Goal: Task Accomplishment & Management: Complete application form

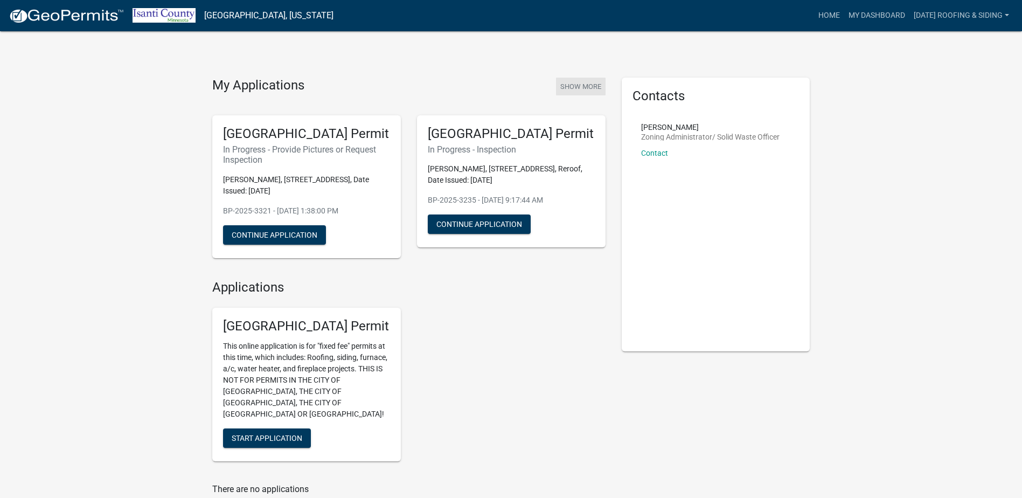
click at [584, 82] on button "Show More" at bounding box center [581, 87] width 50 height 18
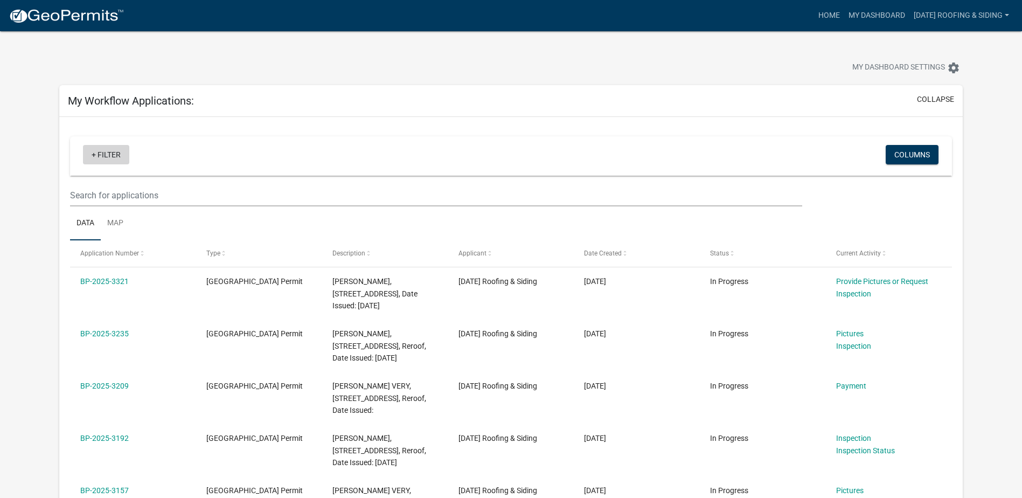
click at [97, 159] on link "+ Filter" at bounding box center [106, 154] width 46 height 19
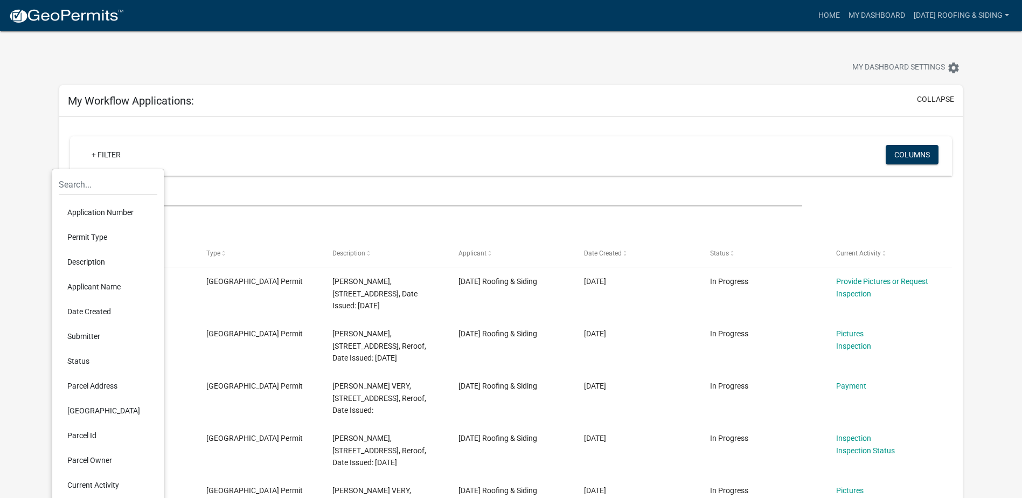
scroll to position [54, 0]
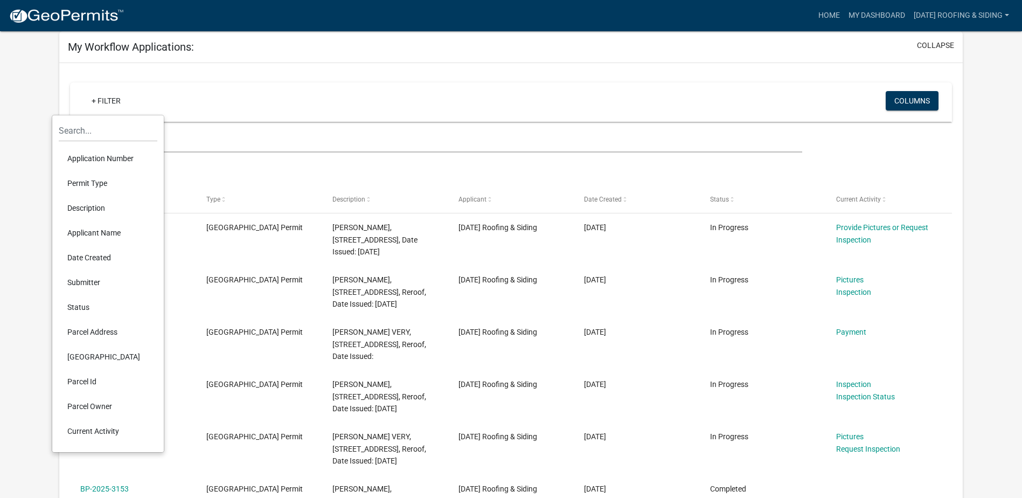
click at [102, 332] on li "Parcel Address" at bounding box center [108, 331] width 99 height 25
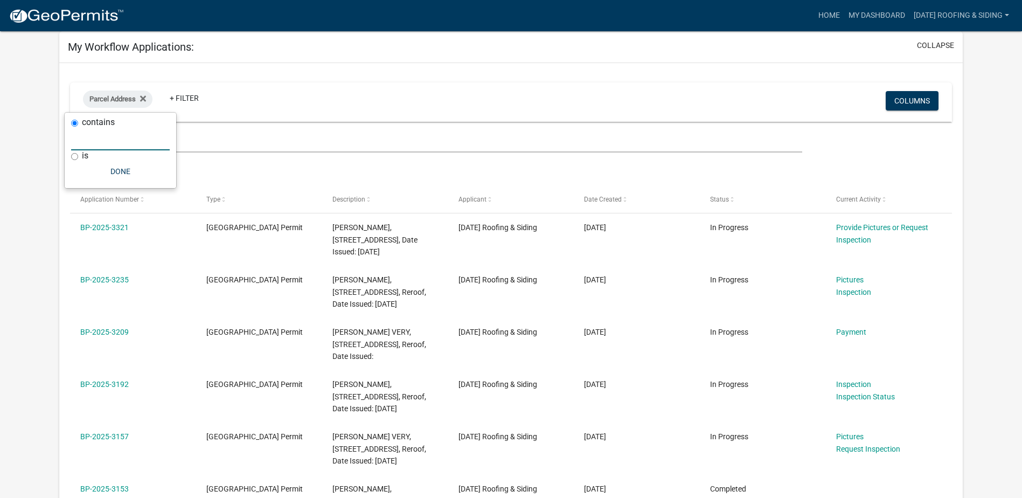
click at [123, 136] on input "text" at bounding box center [120, 139] width 99 height 22
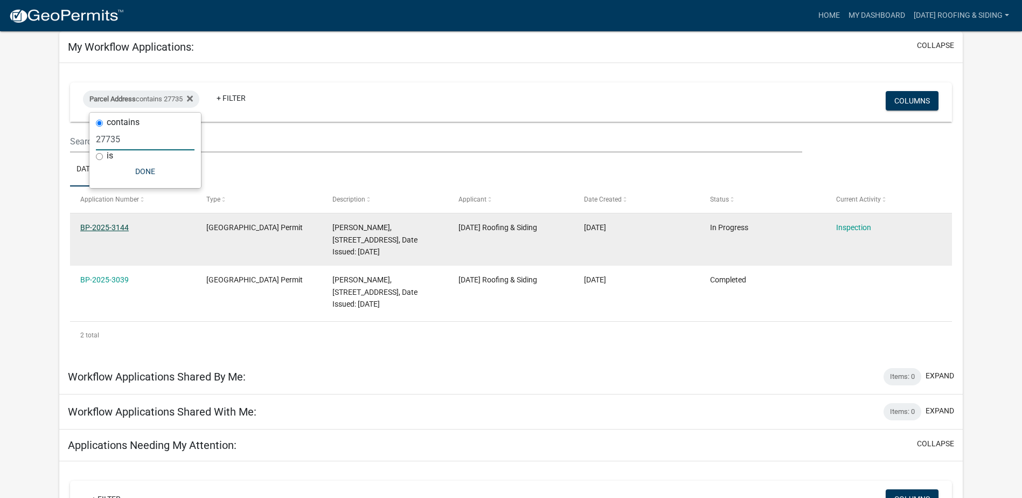
type input "27735"
click at [102, 224] on link "BP-2025-3144" at bounding box center [104, 227] width 48 height 9
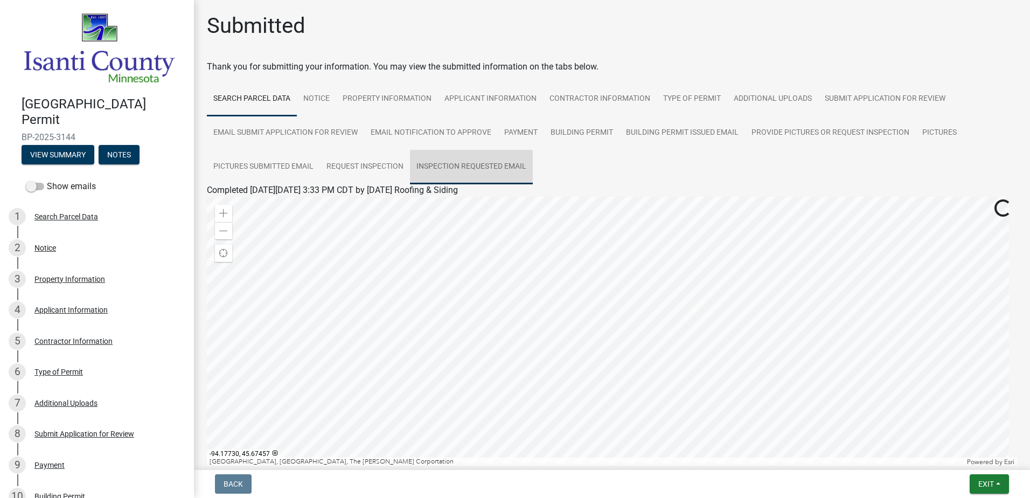
click at [498, 172] on link "Inspection Requested Email" at bounding box center [471, 167] width 123 height 34
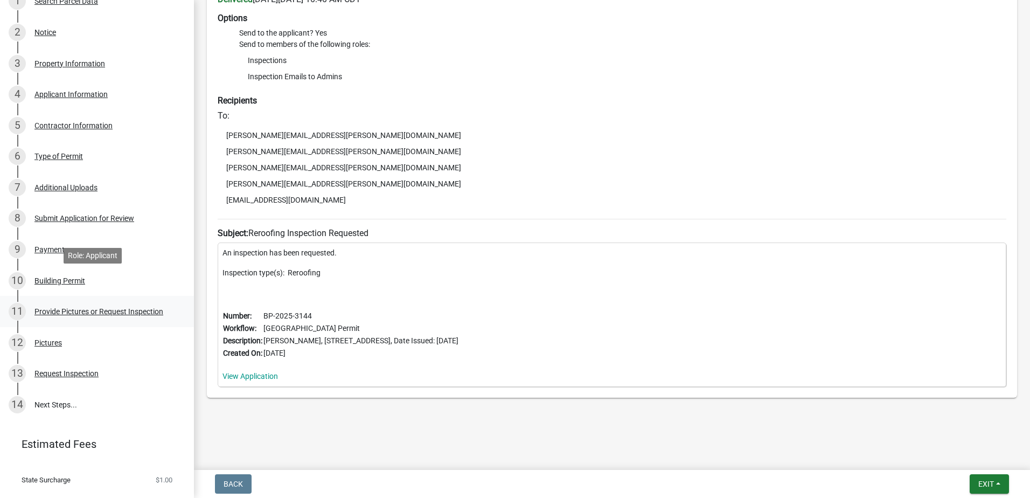
scroll to position [259, 0]
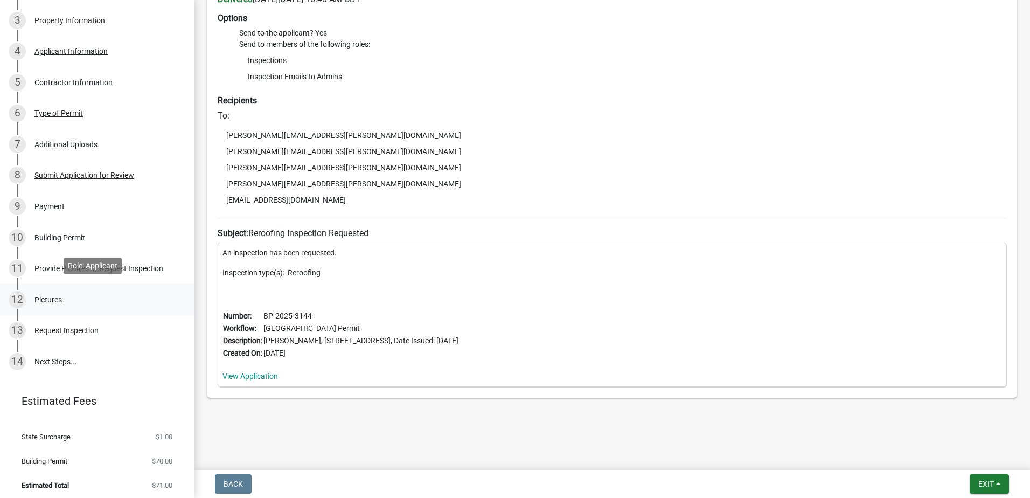
click at [119, 298] on div "12 Pictures" at bounding box center [93, 299] width 168 height 17
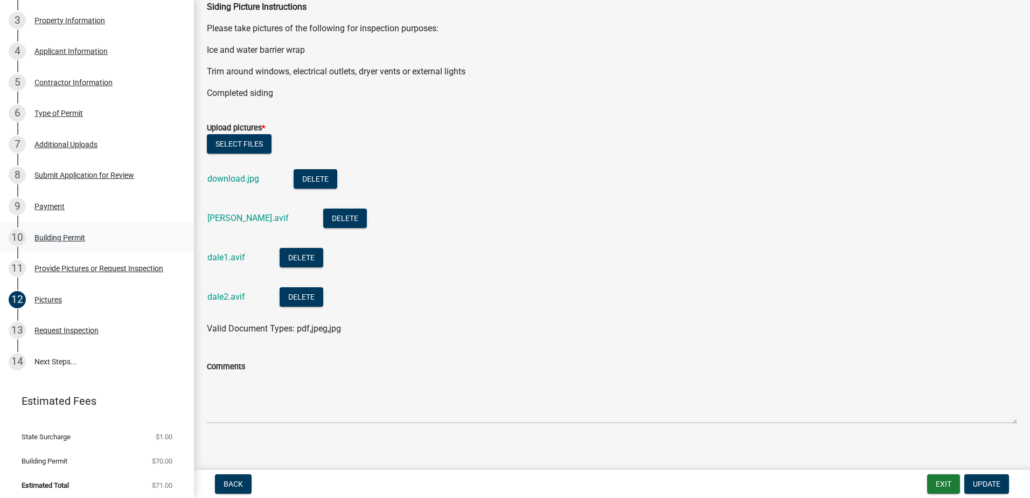
scroll to position [347, 0]
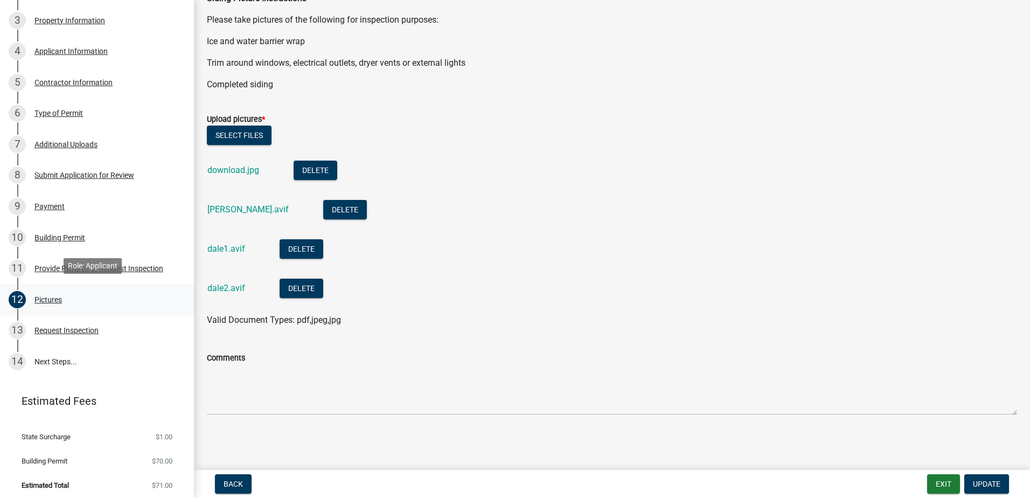
click at [92, 291] on div "12 Pictures" at bounding box center [93, 299] width 168 height 17
click at [118, 271] on div "11 Provide Pictures or Request Inspection" at bounding box center [93, 268] width 168 height 17
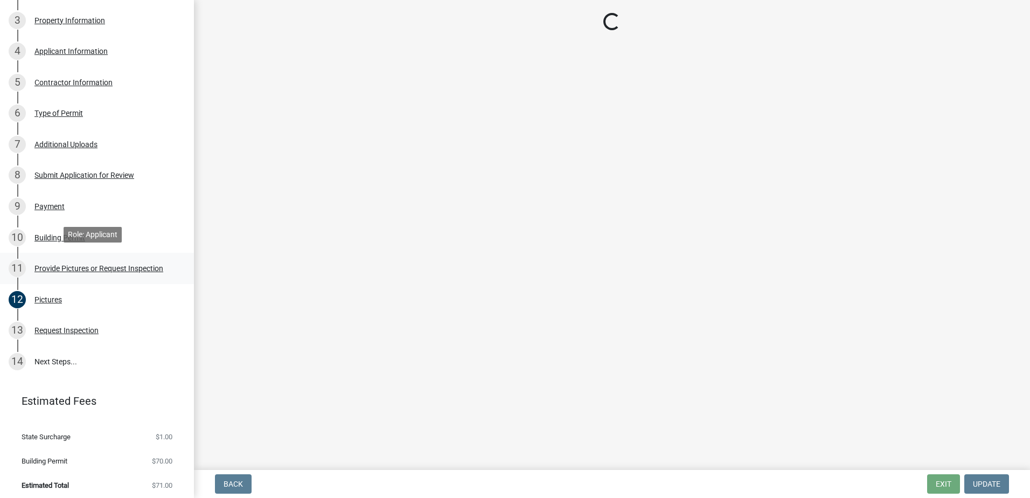
scroll to position [0, 0]
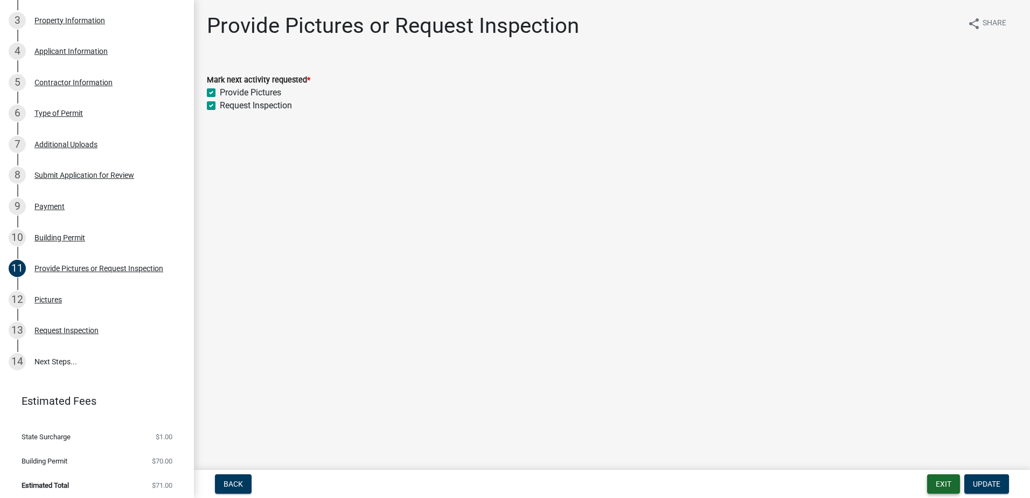
click at [946, 487] on button "Exit" at bounding box center [943, 483] width 33 height 19
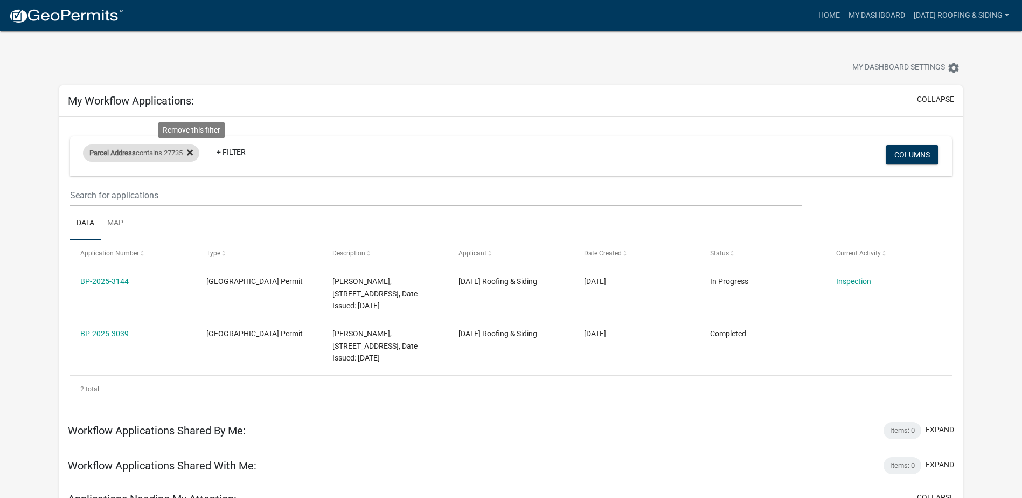
click at [193, 154] on icon at bounding box center [190, 152] width 6 height 6
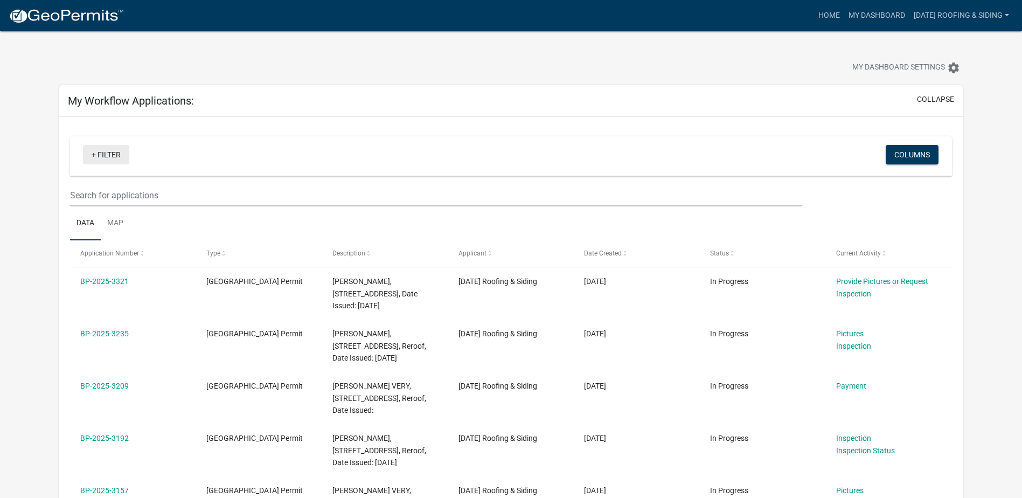
click at [114, 156] on link "+ Filter" at bounding box center [106, 154] width 46 height 19
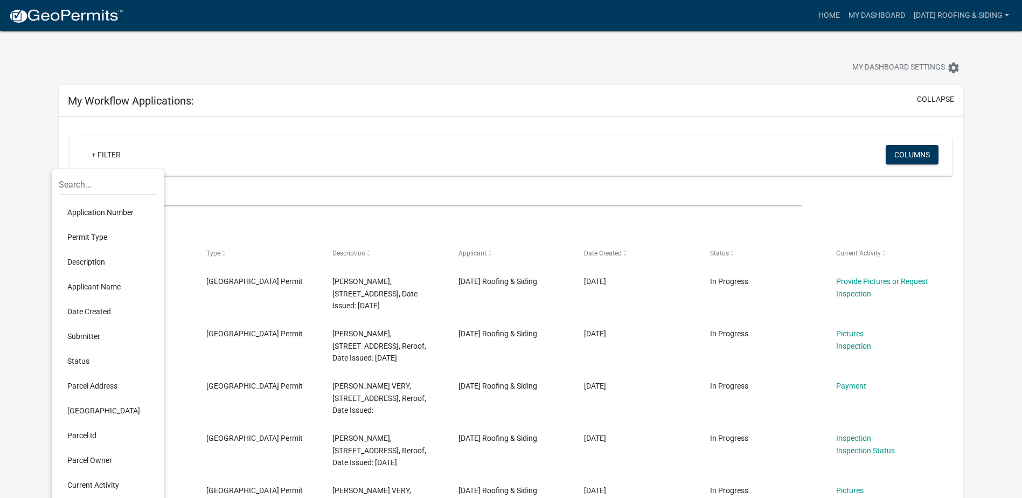
click at [116, 388] on li "Parcel Address" at bounding box center [108, 385] width 99 height 25
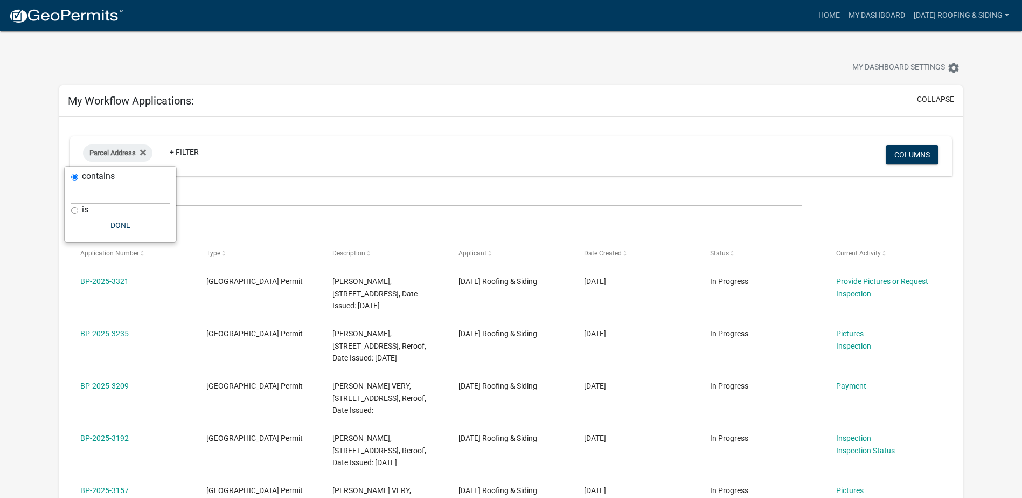
click at [117, 206] on div "is" at bounding box center [120, 209] width 99 height 11
click at [120, 195] on input "text" at bounding box center [120, 193] width 99 height 22
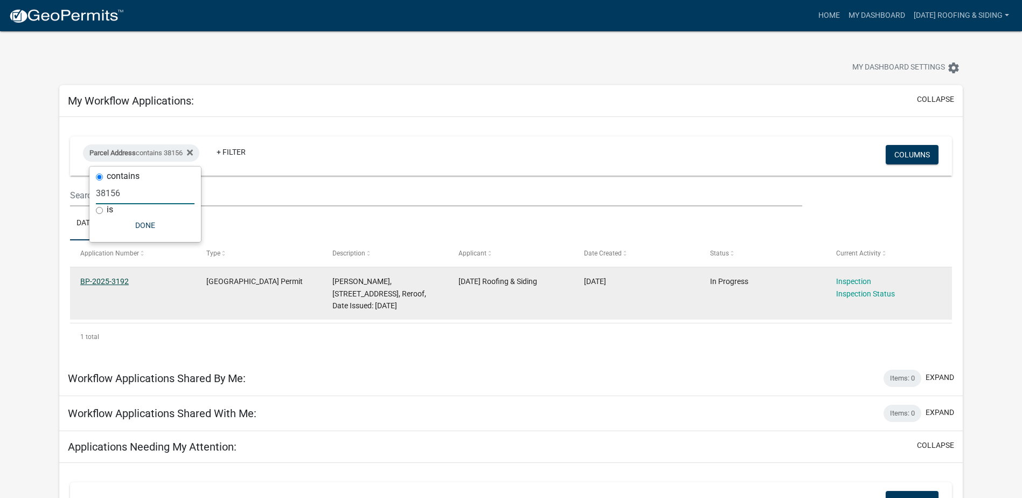
type input "38156"
click at [86, 281] on link "BP-2025-3192" at bounding box center [104, 281] width 48 height 9
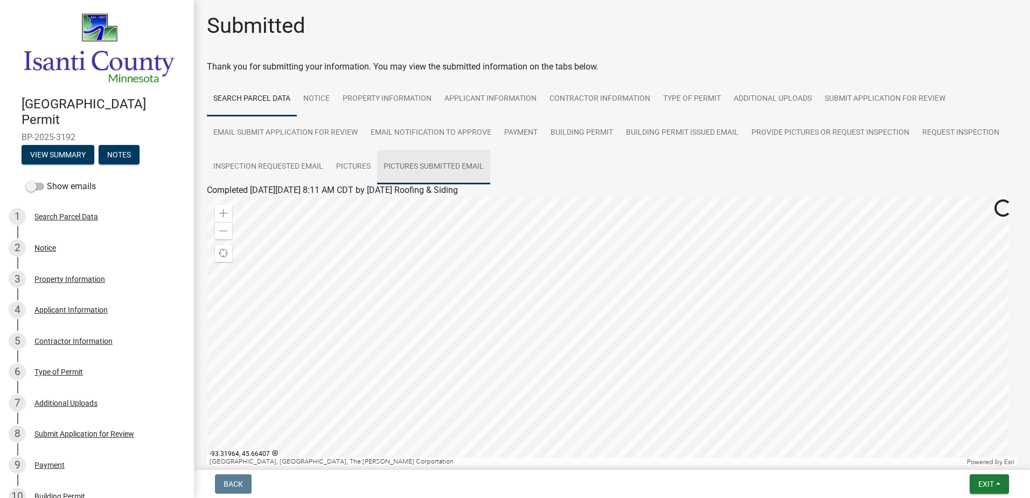
click at [449, 173] on link "Pictures Submitted Email" at bounding box center [433, 167] width 113 height 34
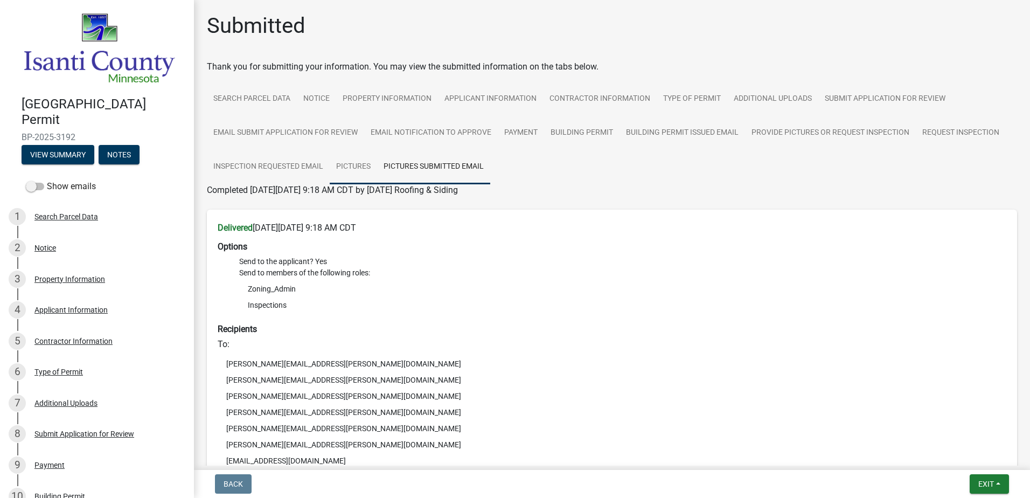
click at [345, 166] on link "Pictures" at bounding box center [353, 167] width 47 height 34
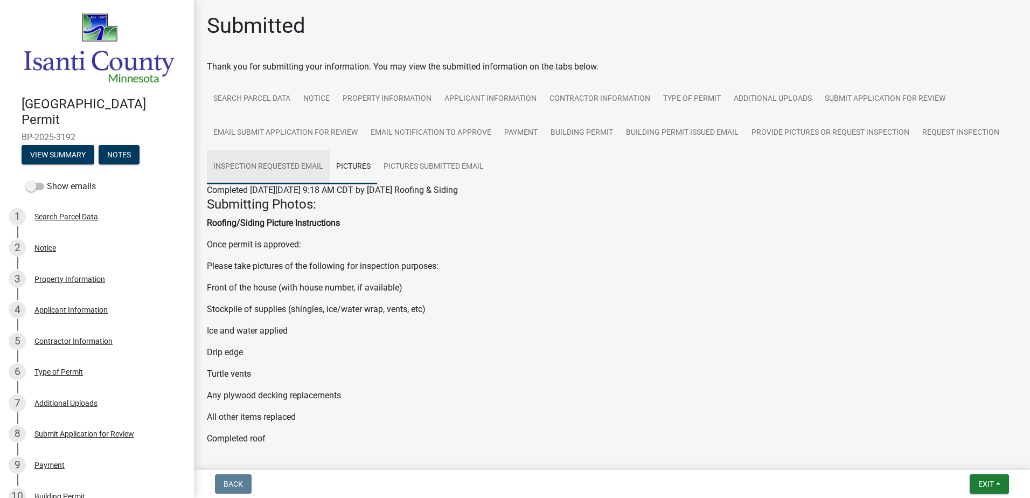
click at [297, 166] on link "Inspection Requested Email" at bounding box center [268, 167] width 123 height 34
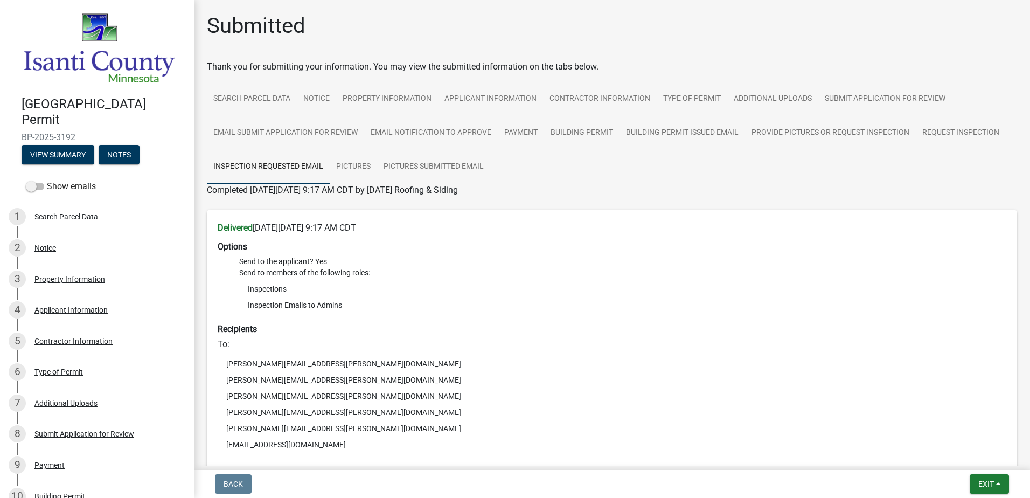
drag, startPoint x: 981, startPoint y: 150, endPoint x: 975, endPoint y: 126, distance: 25.5
click at [980, 150] on ul "Search Parcel Data Notice Property Information Applicant Information Contractor…" at bounding box center [612, 133] width 810 height 102
click at [973, 123] on link "Request Inspection" at bounding box center [961, 133] width 90 height 34
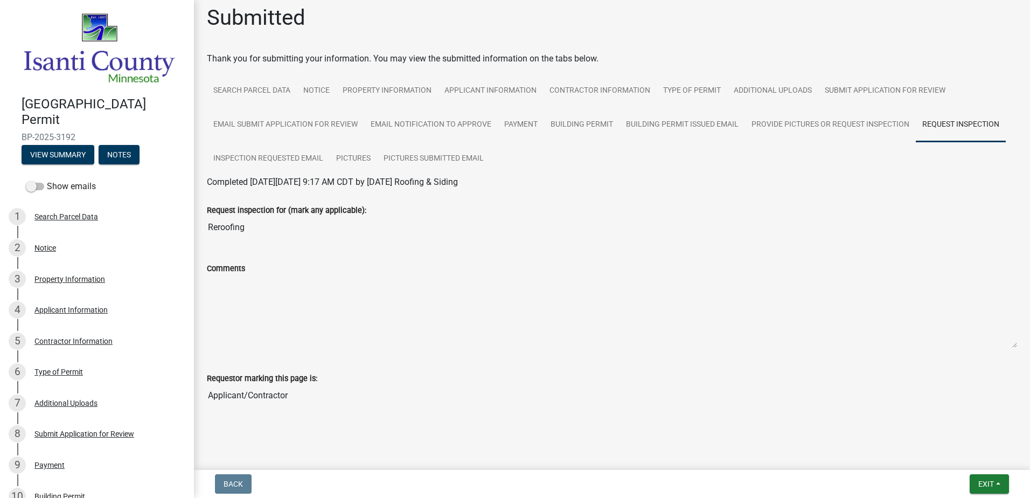
scroll to position [12, 0]
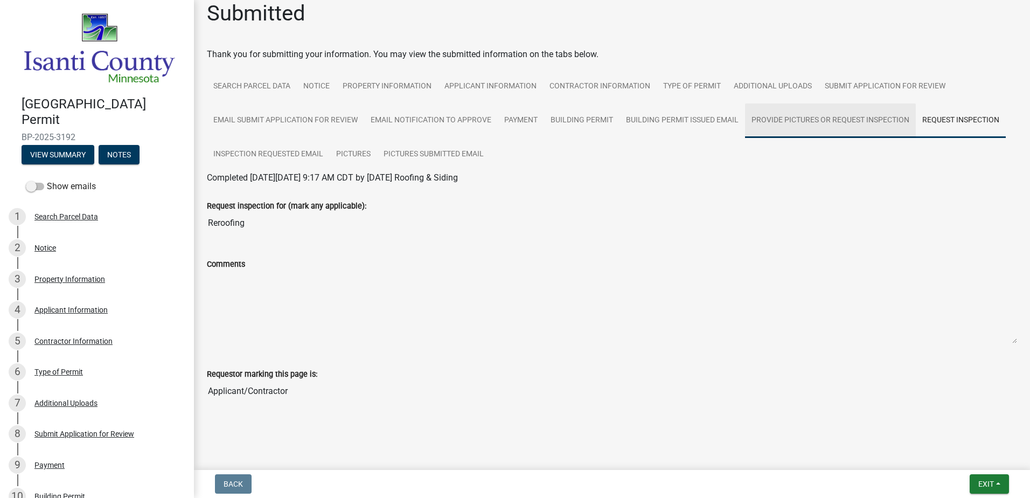
click at [837, 120] on link "Provide Pictures or Request Inspection" at bounding box center [830, 120] width 171 height 34
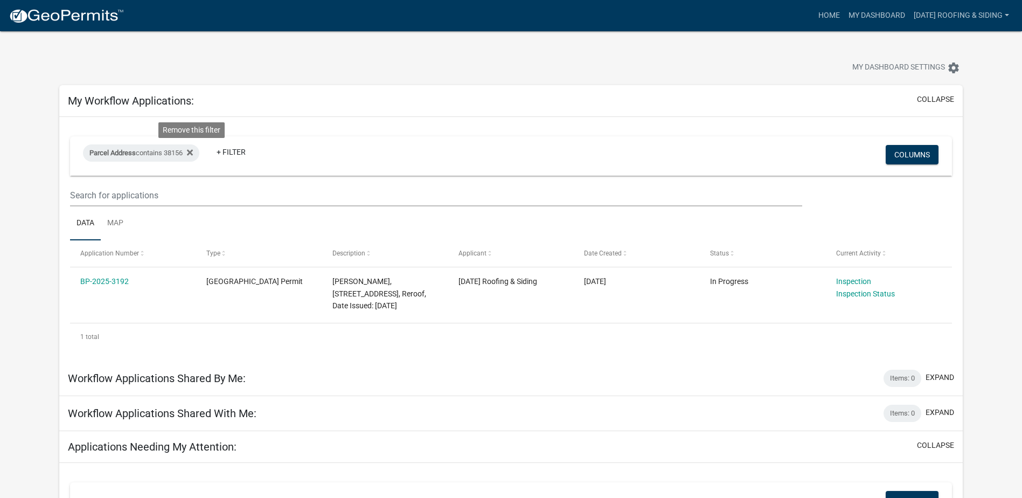
click at [189, 150] on fa-icon at bounding box center [188, 152] width 10 height 17
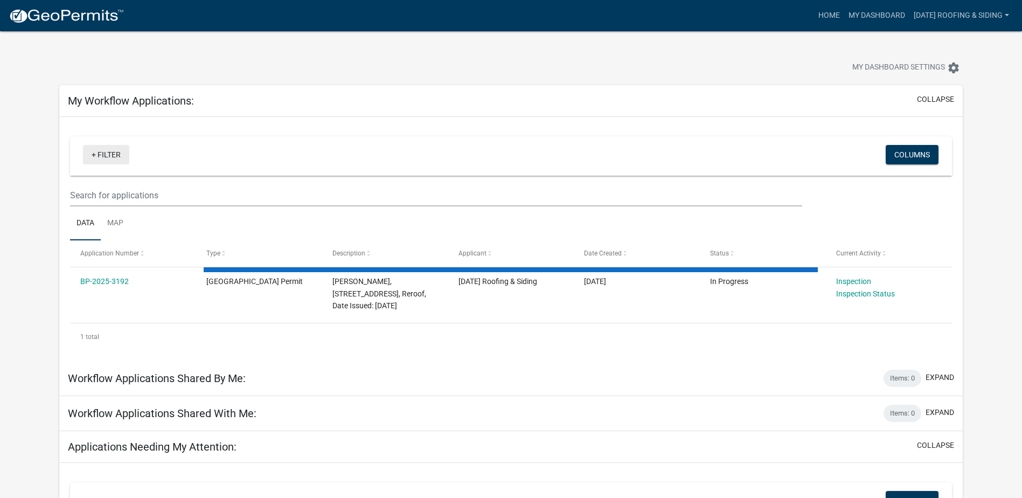
click at [122, 156] on link "+ Filter" at bounding box center [106, 154] width 46 height 19
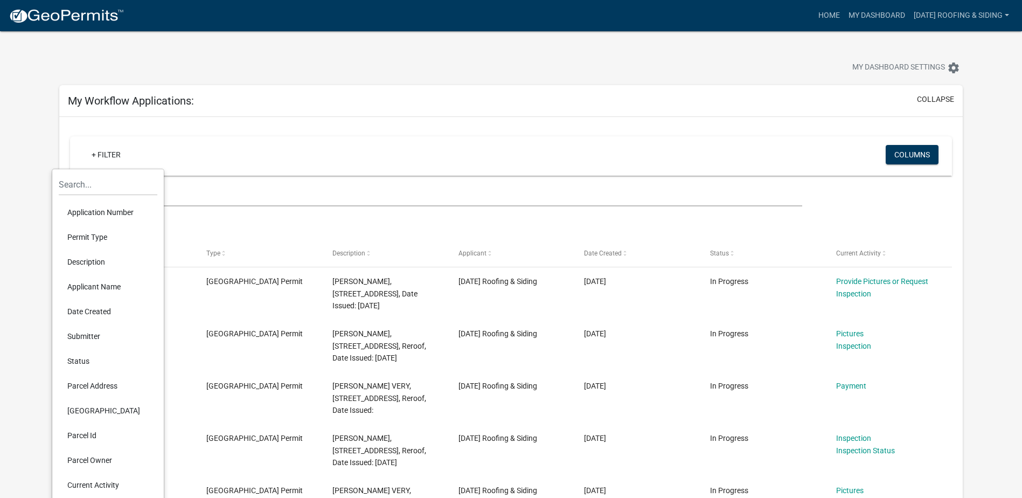
click at [113, 385] on li "Parcel Address" at bounding box center [108, 385] width 99 height 25
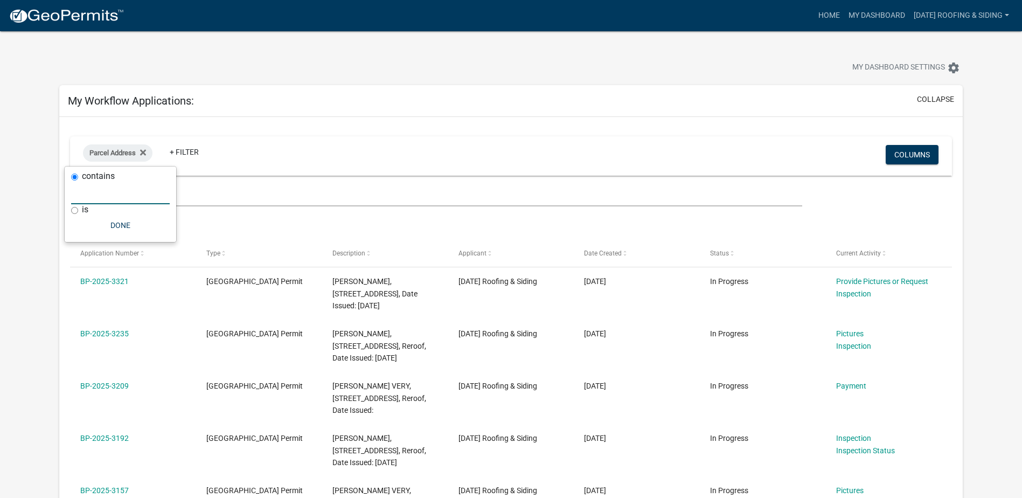
click at [102, 193] on input "text" at bounding box center [120, 193] width 99 height 22
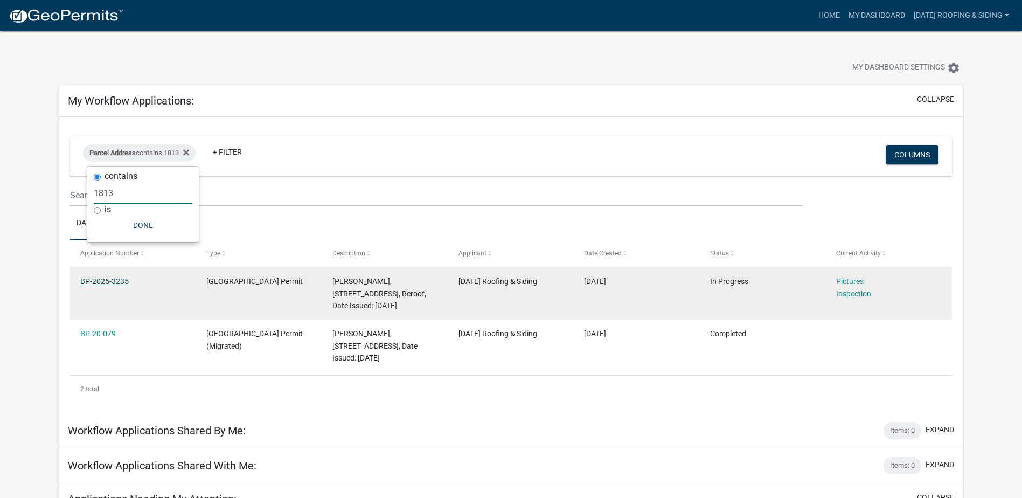
type input "1813"
click at [99, 282] on link "BP-2025-3235" at bounding box center [104, 281] width 48 height 9
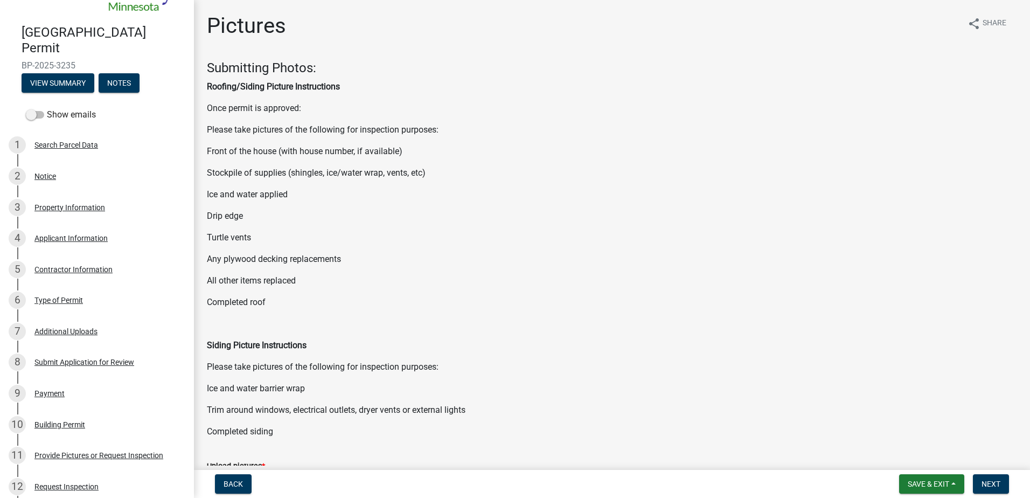
scroll to position [54, 0]
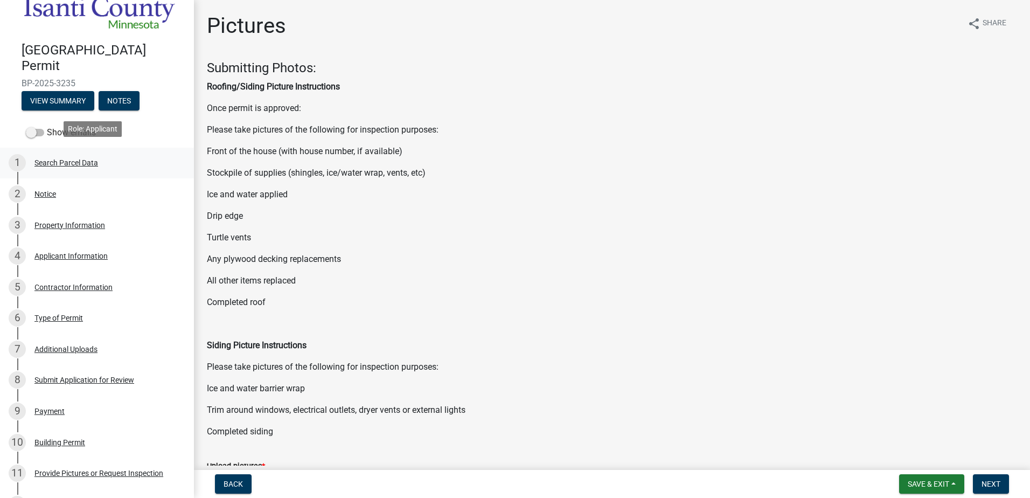
click at [125, 163] on div "1 Search Parcel Data" at bounding box center [93, 162] width 168 height 17
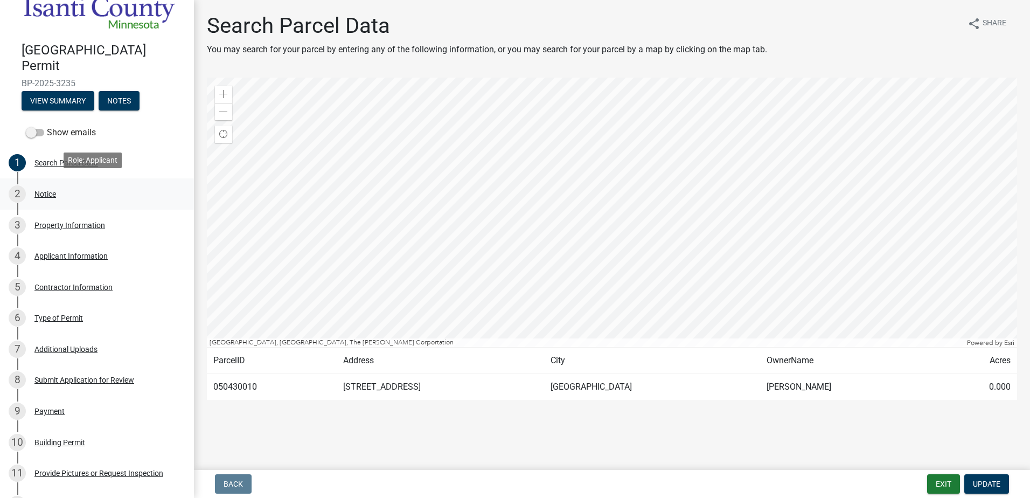
click at [131, 185] on div "2 Notice" at bounding box center [93, 193] width 168 height 17
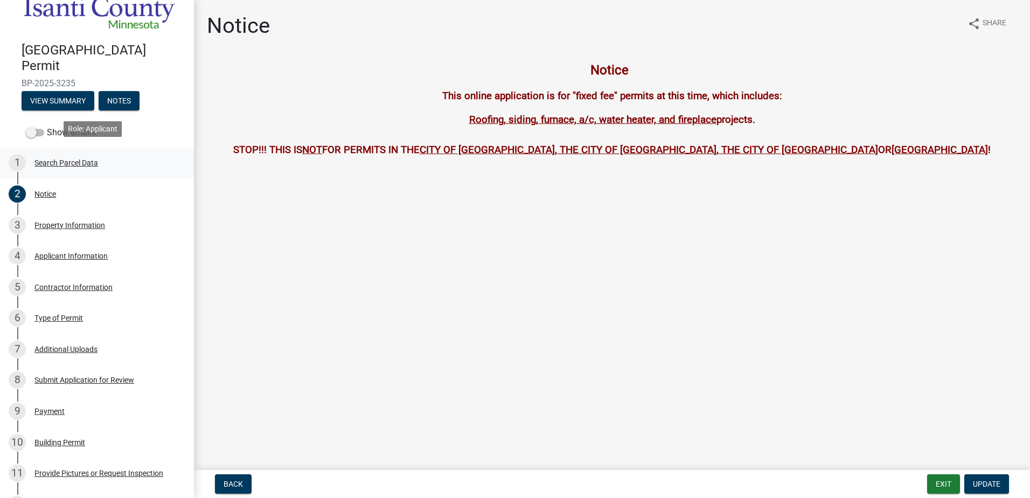
click at [129, 165] on div "1 Search Parcel Data" at bounding box center [93, 162] width 168 height 17
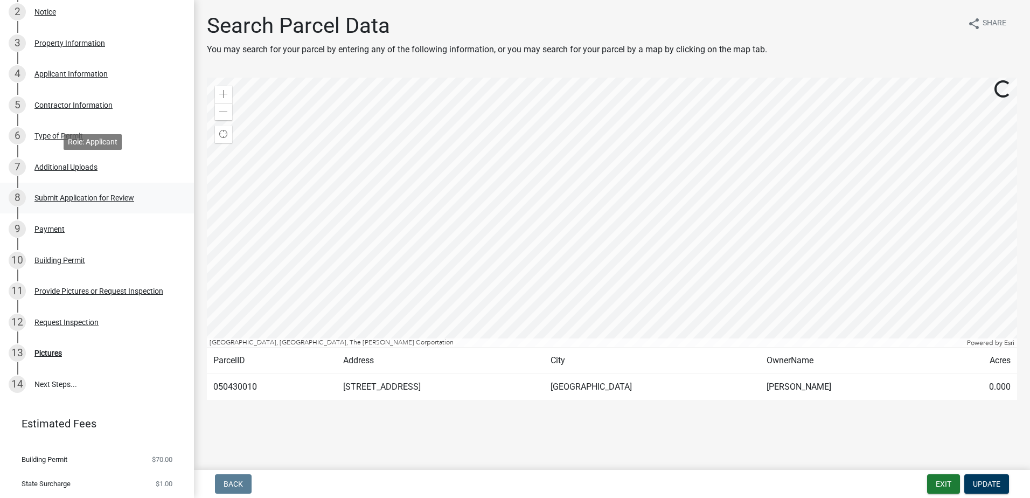
scroll to position [259, 0]
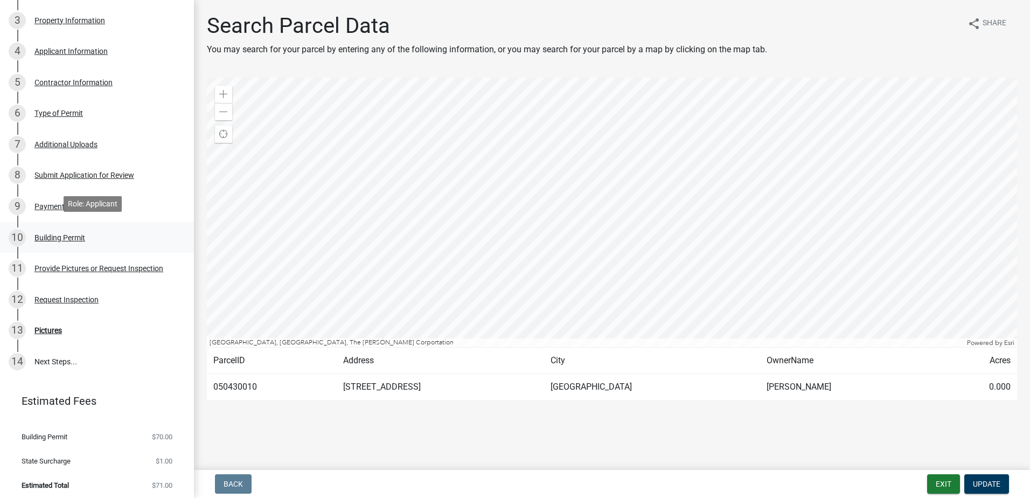
click at [106, 245] on link "10 Building Permit" at bounding box center [97, 237] width 194 height 31
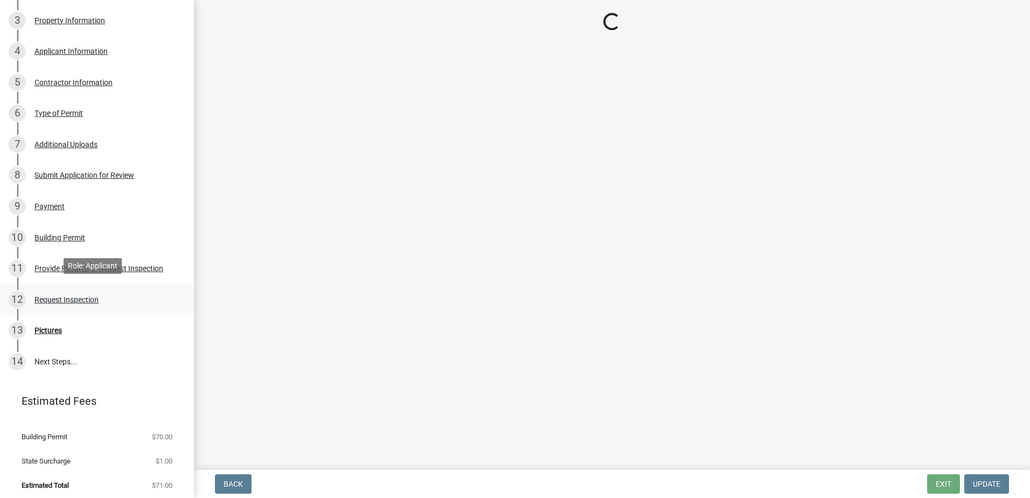
click at [141, 292] on div "12 Request Inspection" at bounding box center [93, 299] width 168 height 17
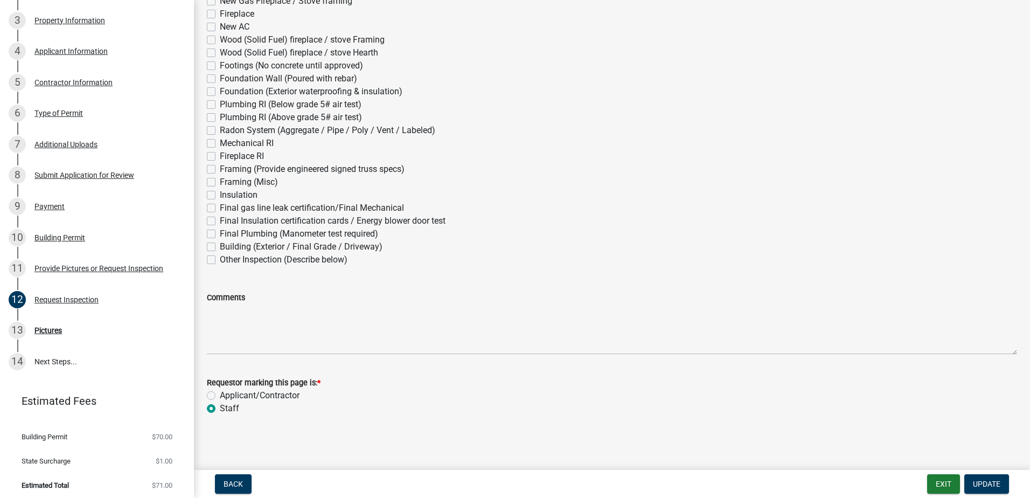
scroll to position [149, 0]
click at [151, 271] on div "11 Provide Pictures or Request Inspection" at bounding box center [93, 268] width 168 height 17
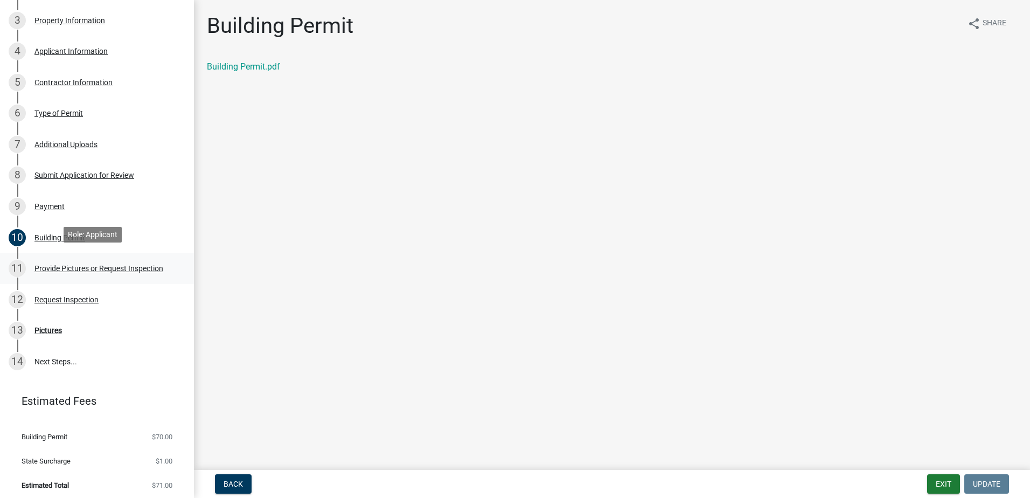
click at [175, 266] on link "11 Provide Pictures or Request Inspection" at bounding box center [97, 268] width 194 height 31
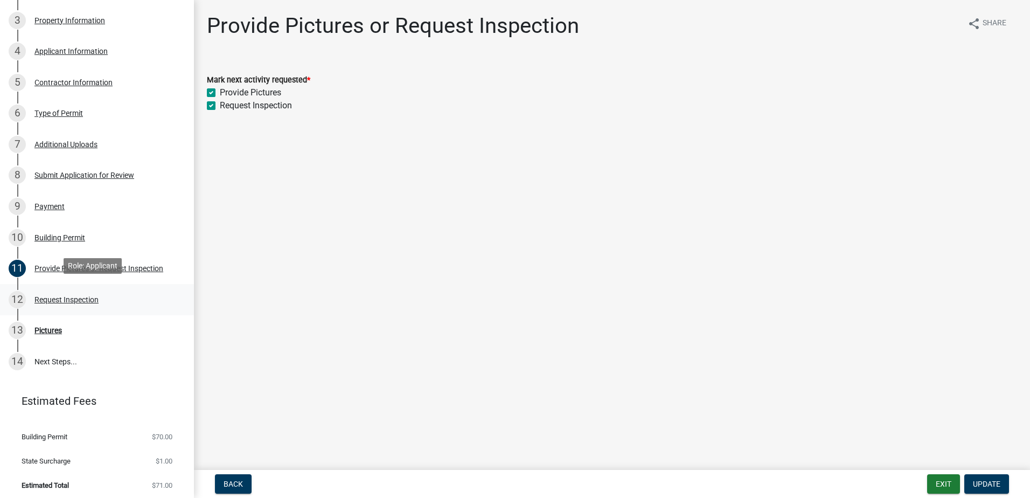
click at [157, 284] on link "12 Request Inspection" at bounding box center [97, 299] width 194 height 31
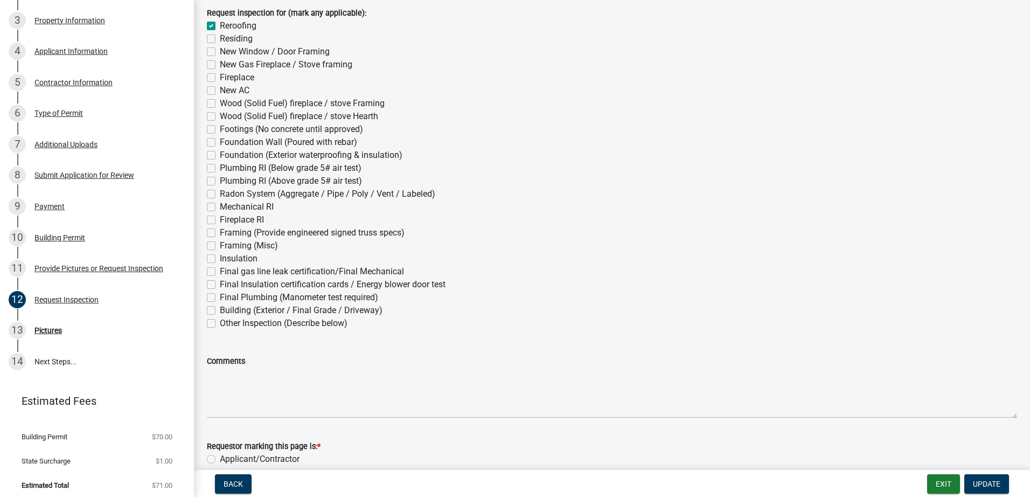
scroll to position [149, 0]
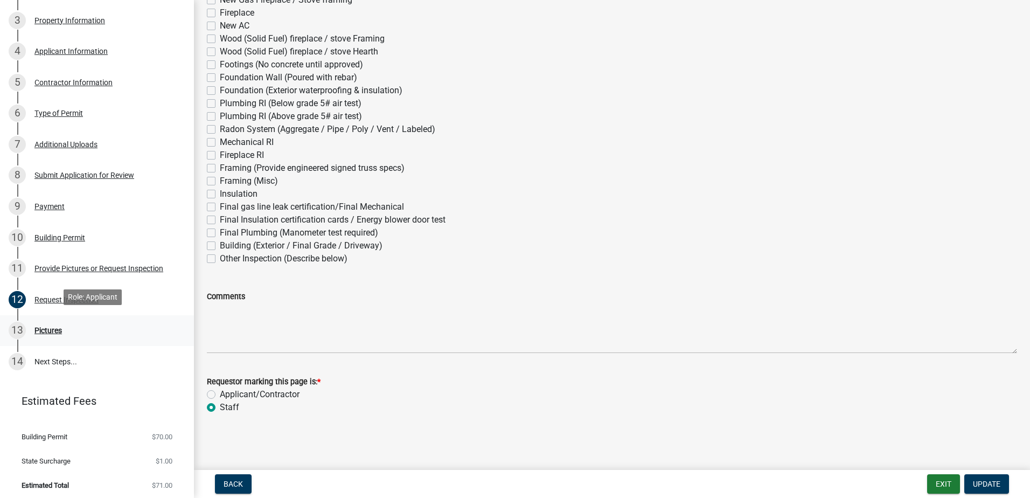
click at [104, 323] on div "13 Pictures" at bounding box center [93, 330] width 168 height 17
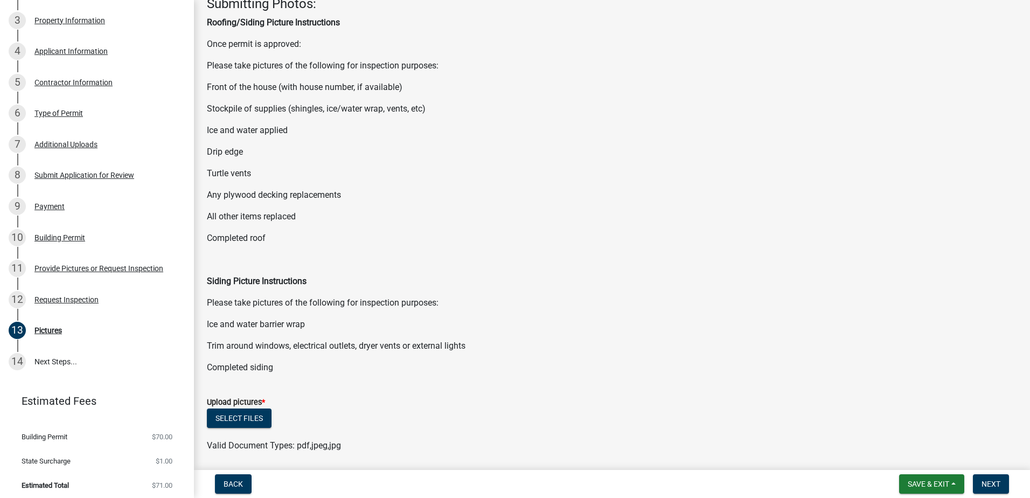
scroll to position [190, 0]
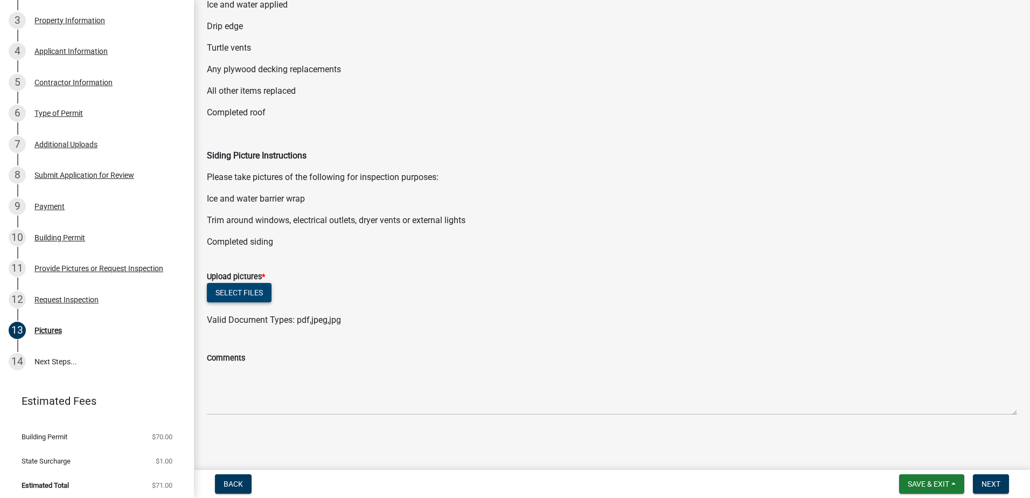
click at [255, 302] on button "Select files" at bounding box center [239, 292] width 65 height 19
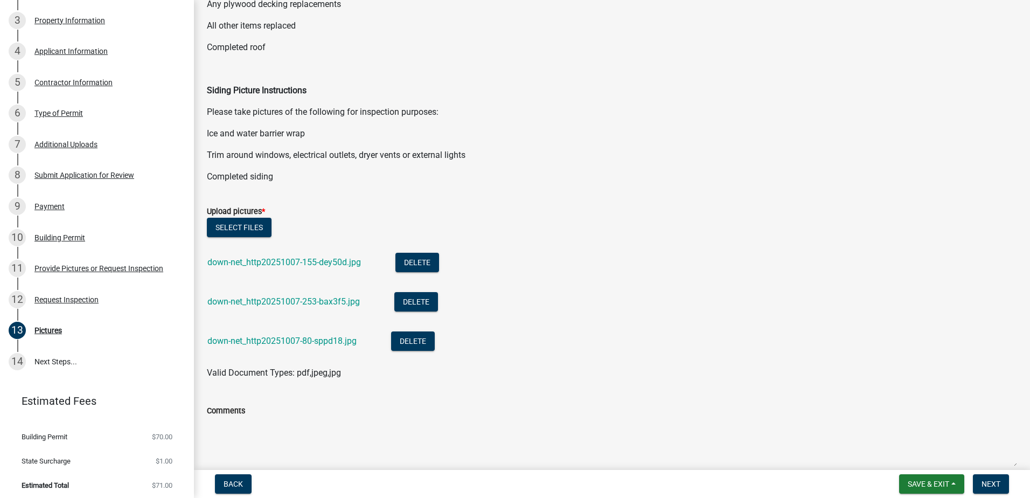
scroll to position [308, 0]
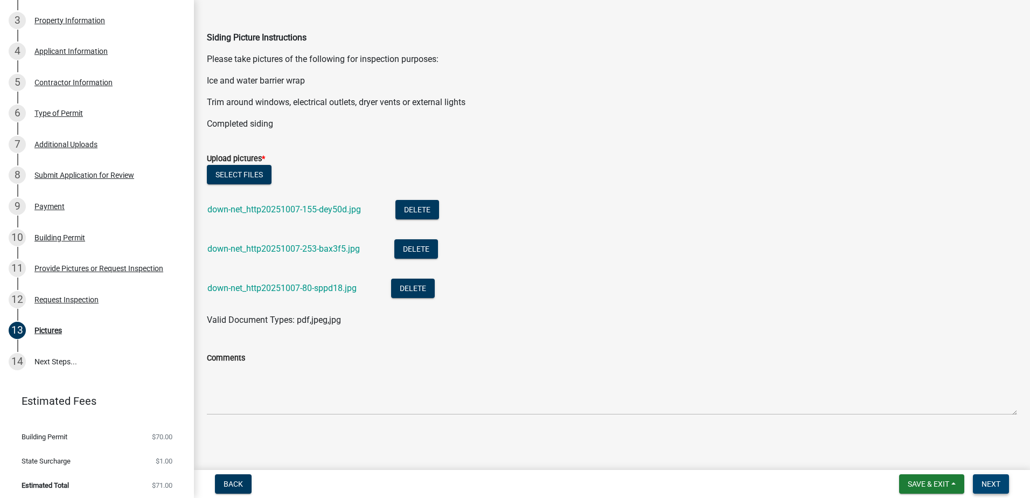
click at [1007, 483] on button "Next" at bounding box center [991, 483] width 36 height 19
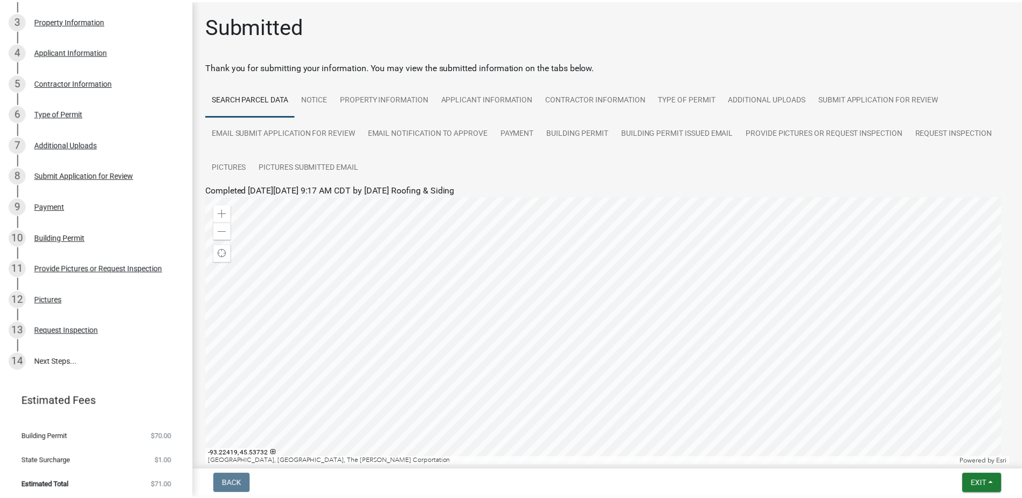
scroll to position [117, 0]
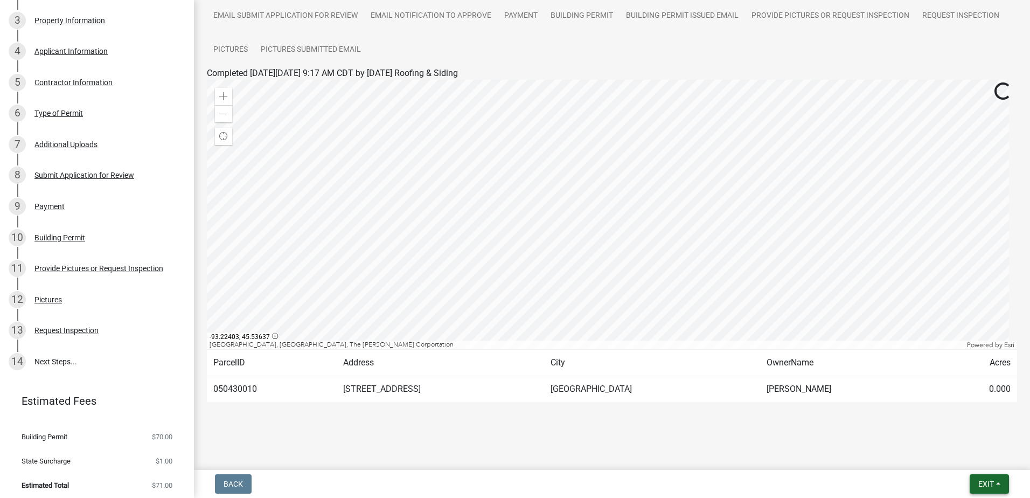
click at [991, 484] on span "Exit" at bounding box center [986, 483] width 16 height 9
click at [960, 456] on button "Save & Exit" at bounding box center [966, 456] width 86 height 26
